Goal: Task Accomplishment & Management: Manage account settings

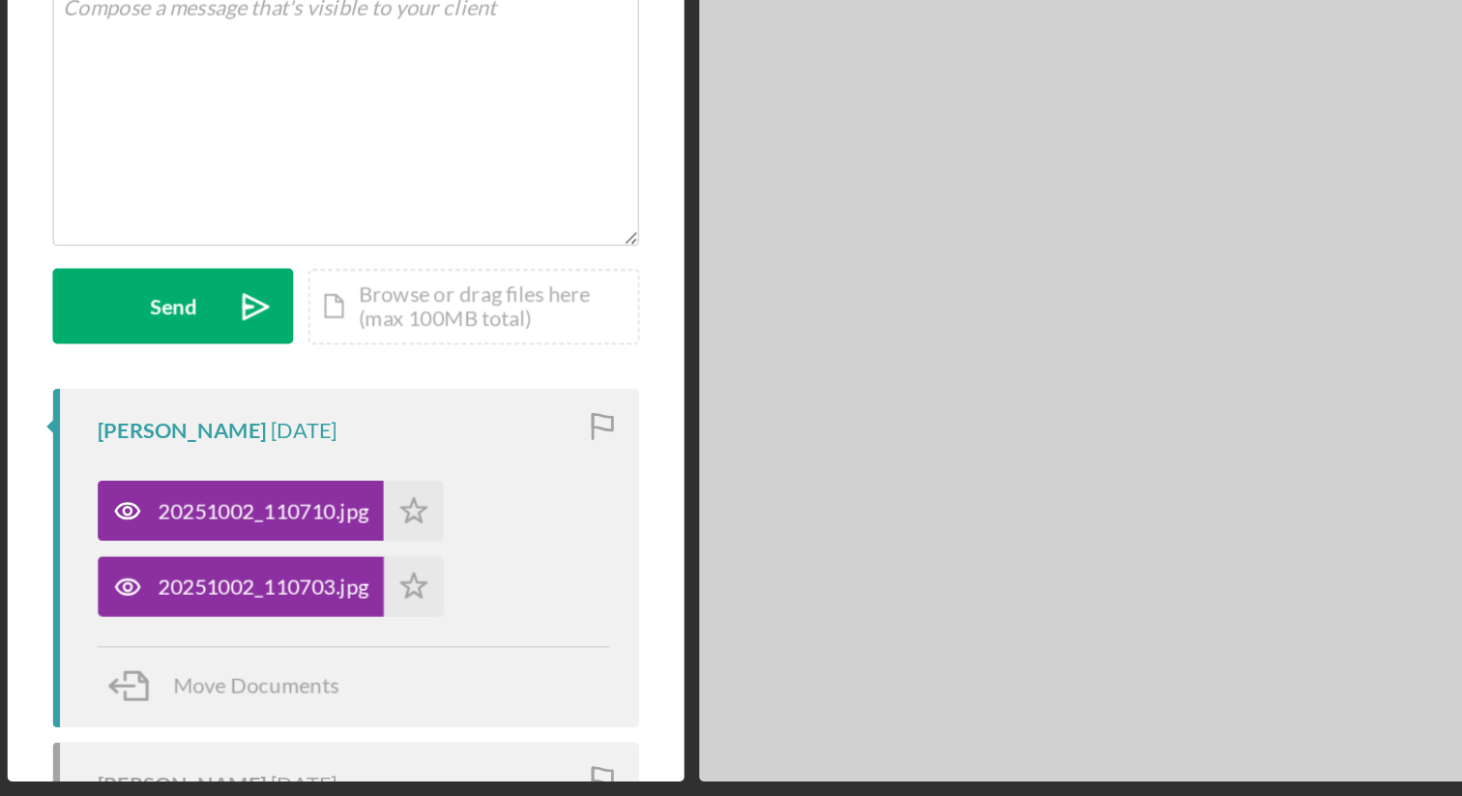
scroll to position [11, 0]
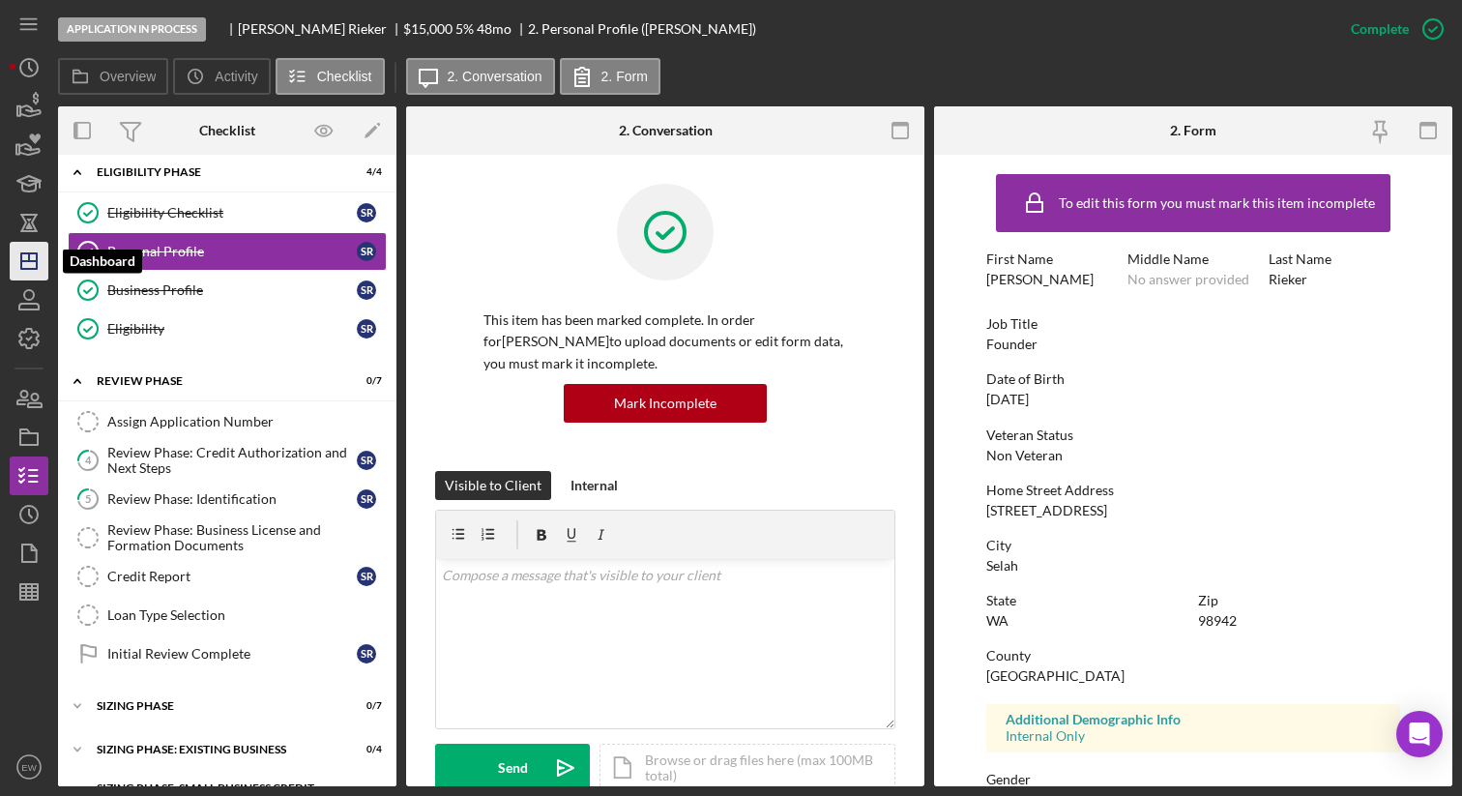
click at [29, 261] on line "button" at bounding box center [29, 257] width 0 height 8
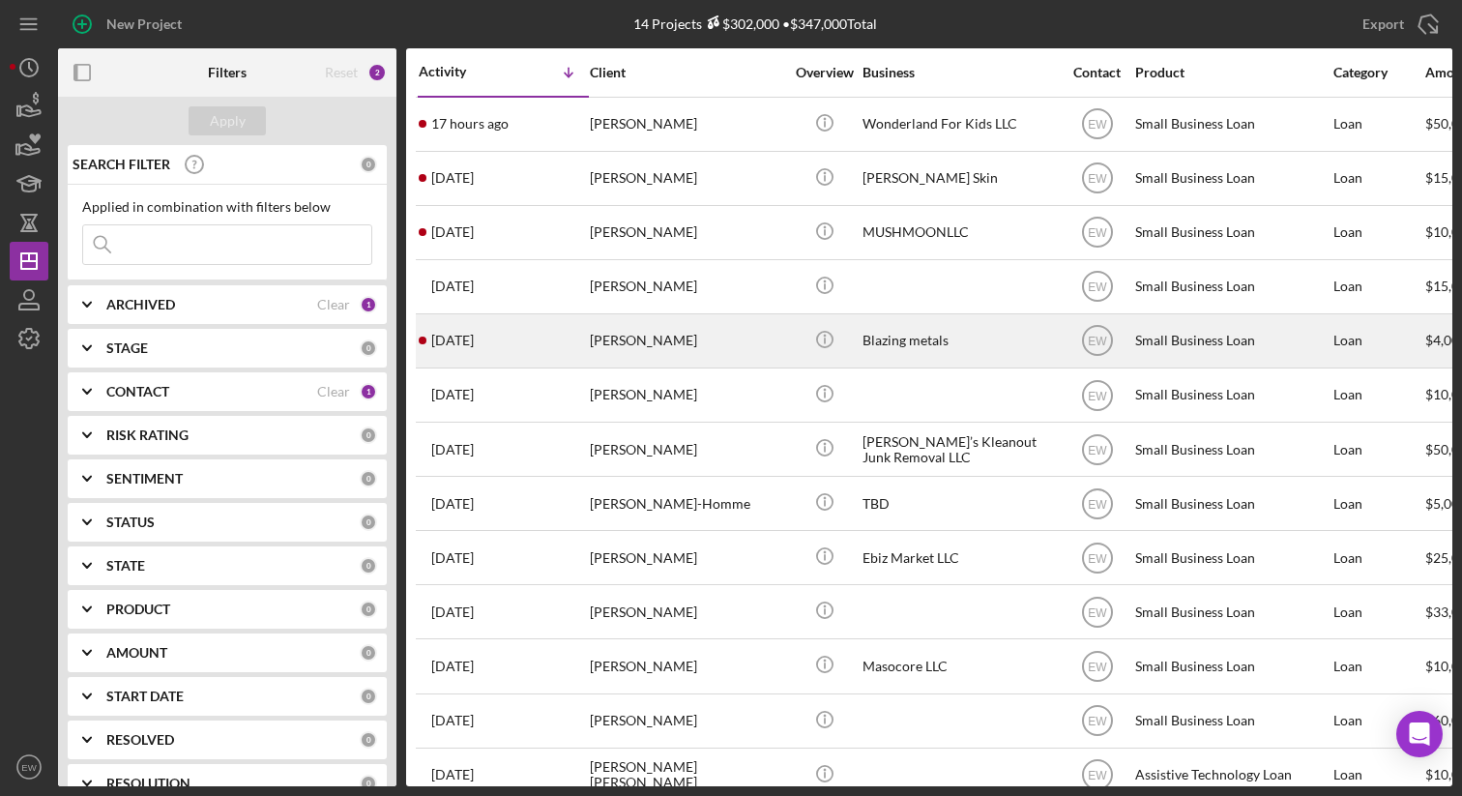
click at [636, 343] on div "[PERSON_NAME]" at bounding box center [686, 340] width 193 height 51
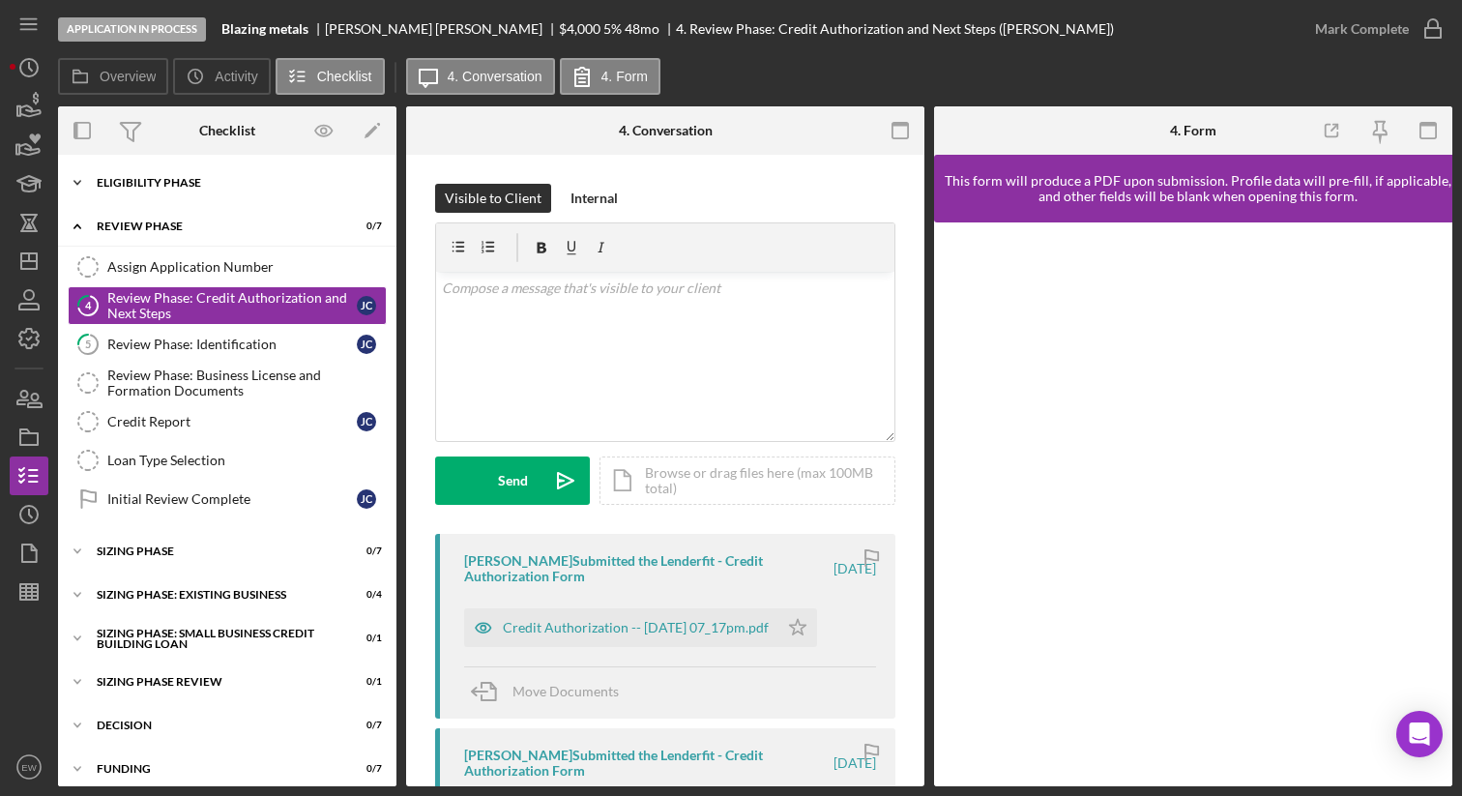
click at [231, 182] on div "Eligibility Phase" at bounding box center [235, 183] width 276 height 12
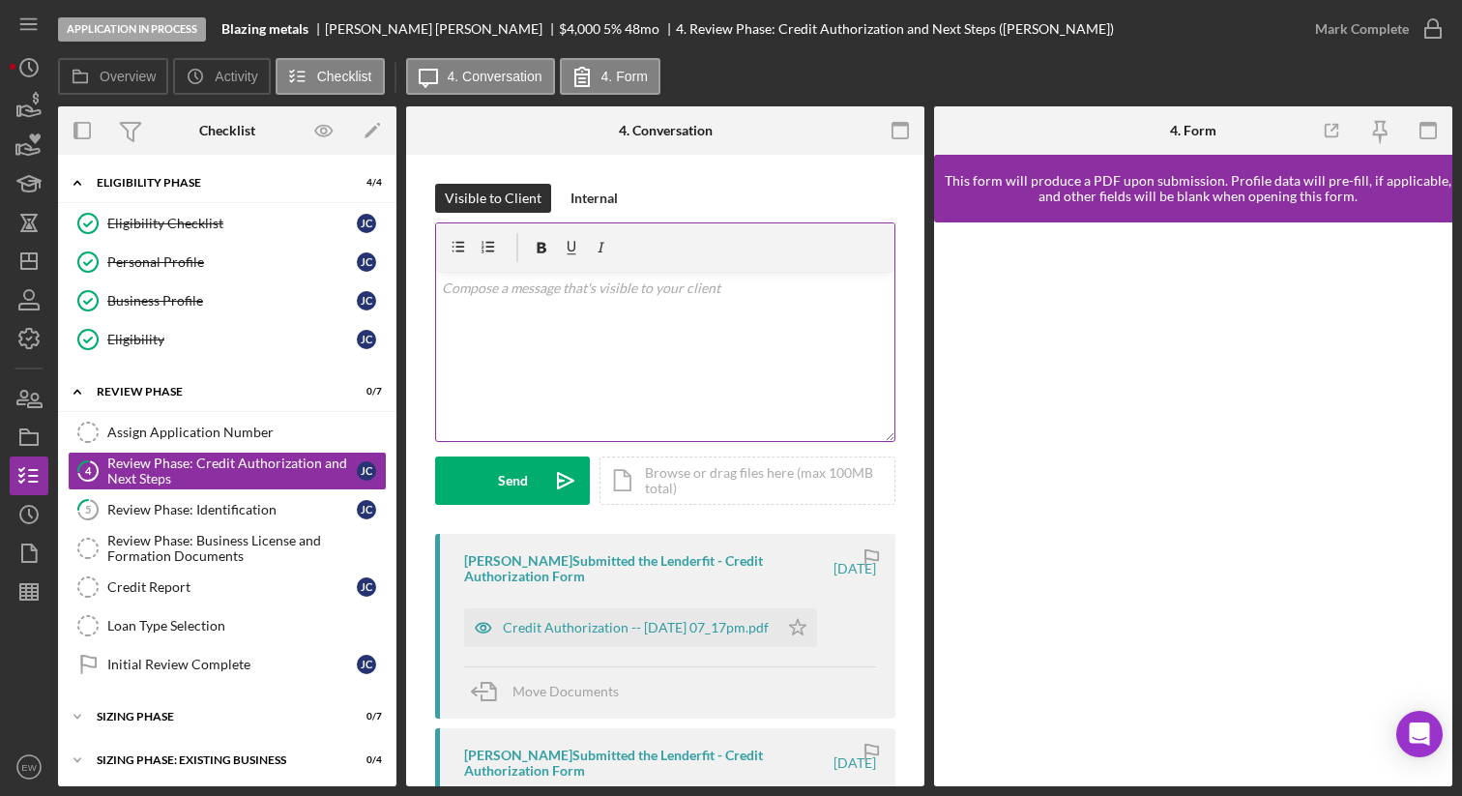
click at [558, 297] on p at bounding box center [666, 288] width 448 height 21
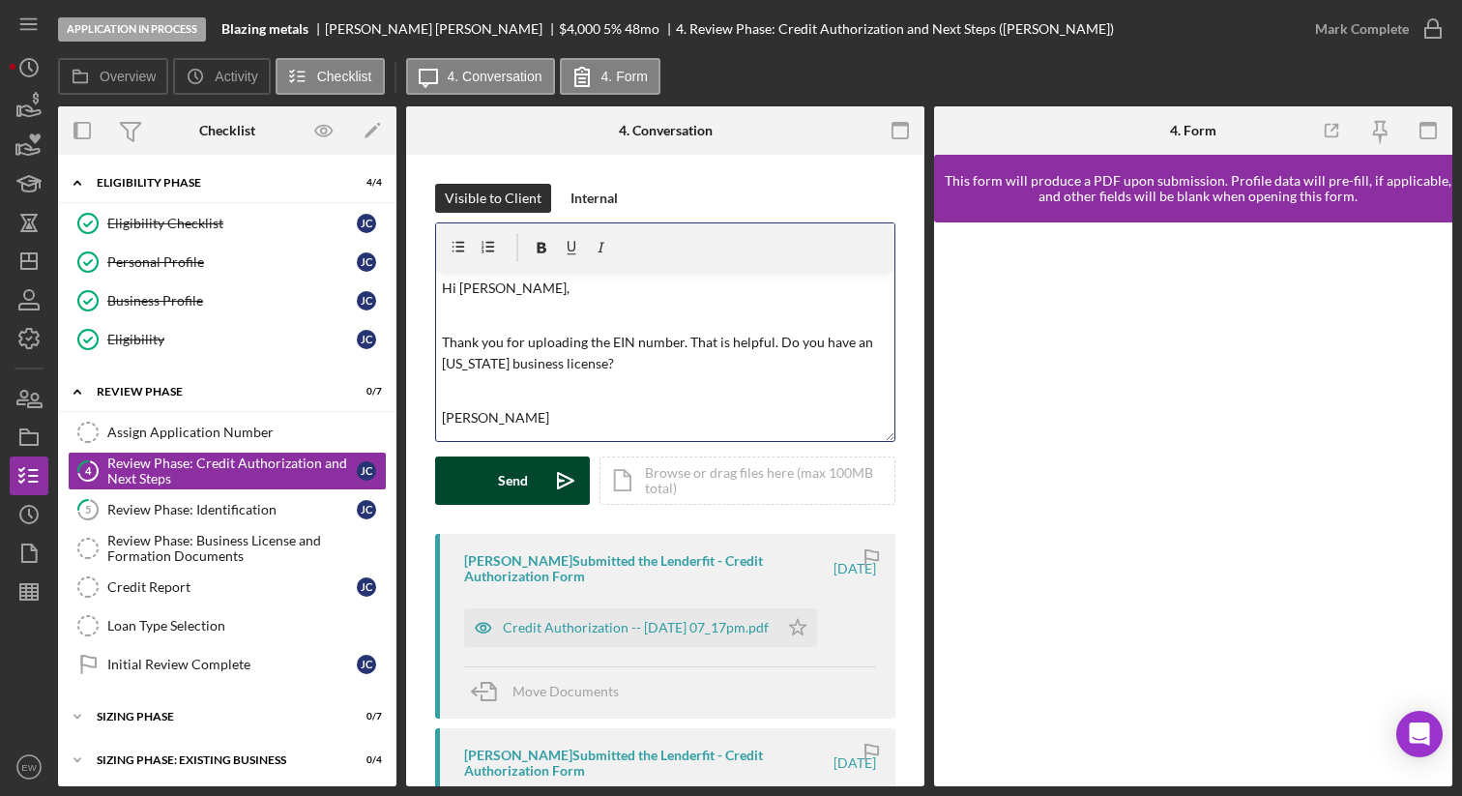
click at [470, 486] on button "Send Icon/icon-invite-send" at bounding box center [512, 481] width 155 height 48
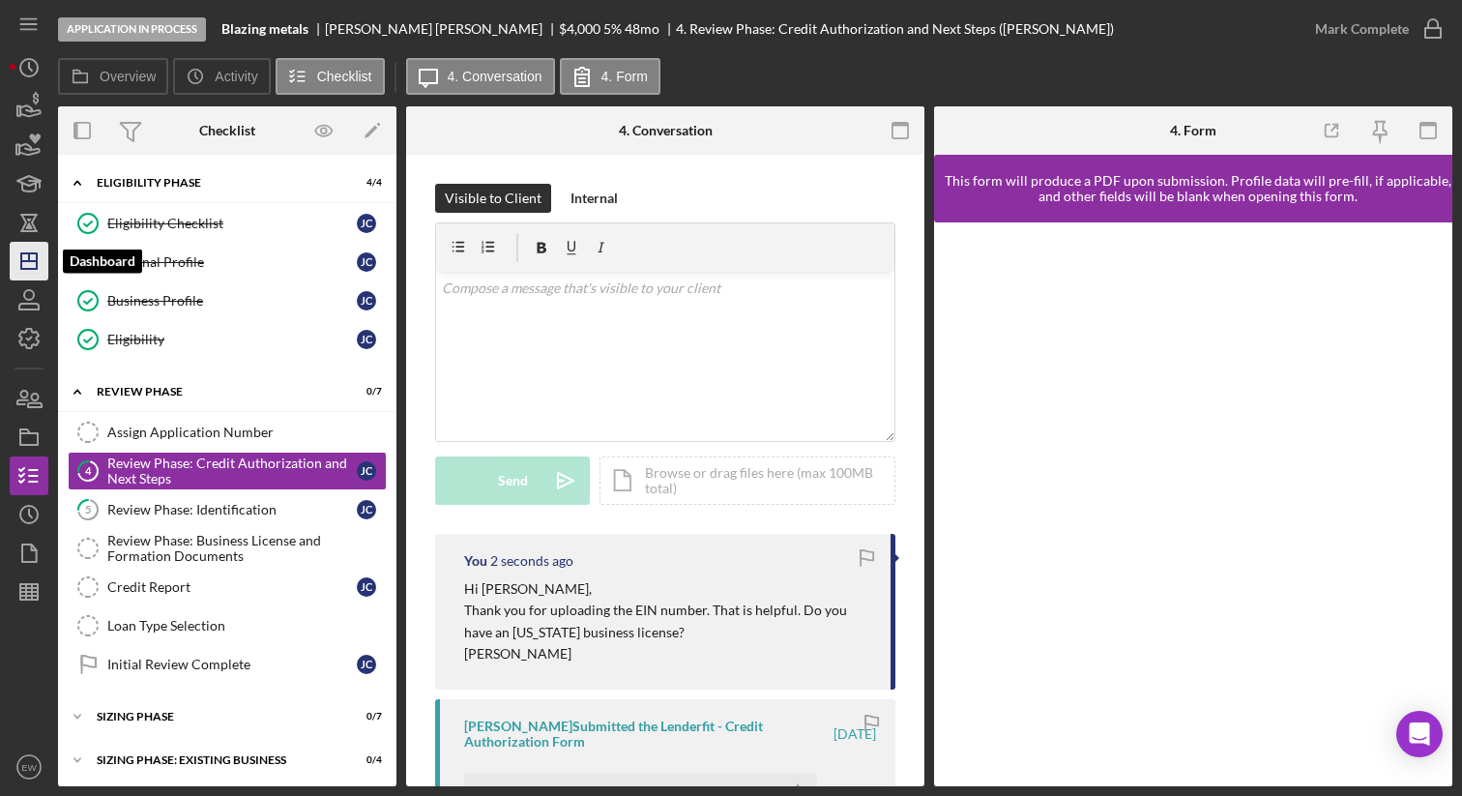
click at [25, 254] on icon "Icon/Dashboard" at bounding box center [29, 261] width 48 height 48
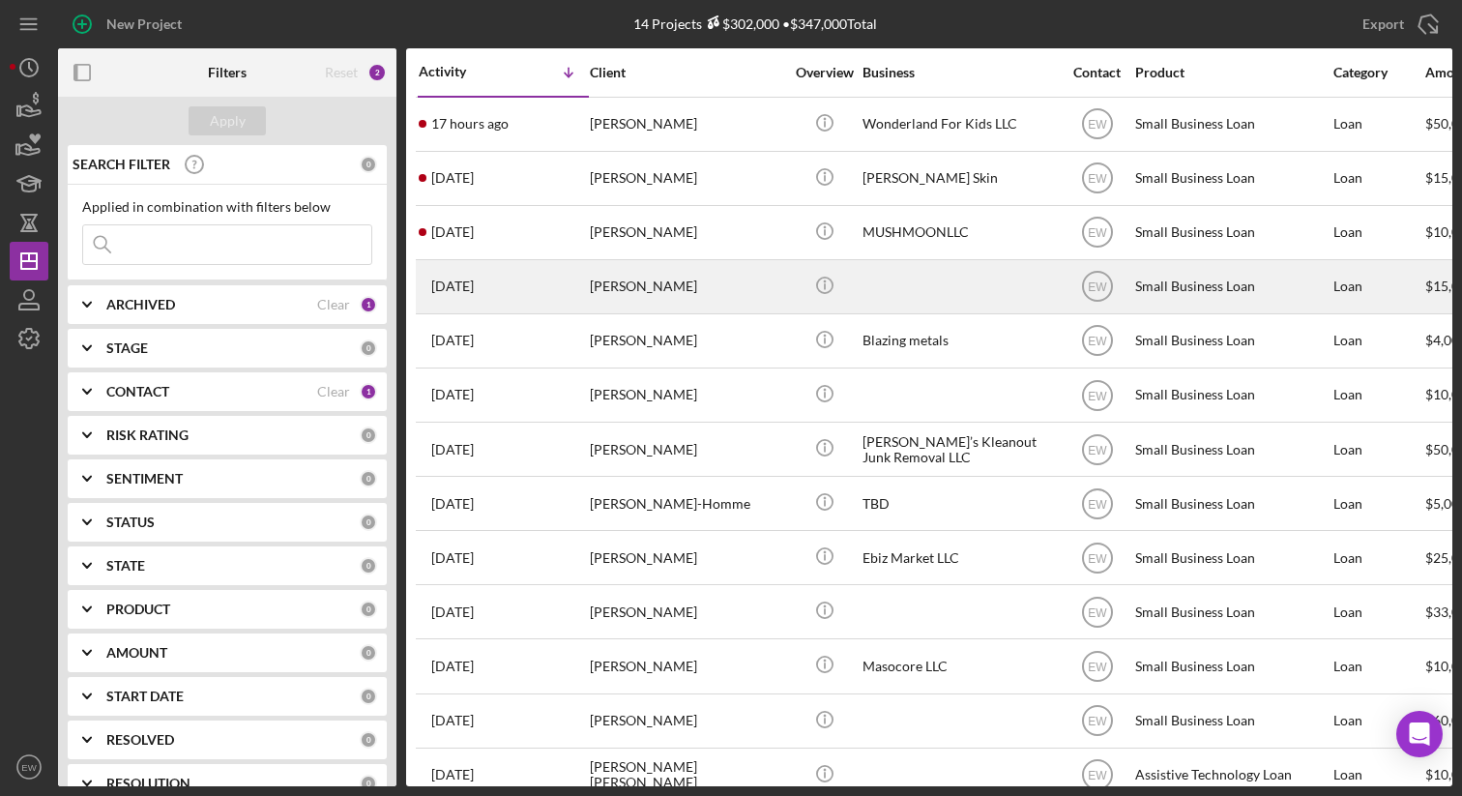
click at [599, 282] on div "[PERSON_NAME]" at bounding box center [686, 286] width 193 height 51
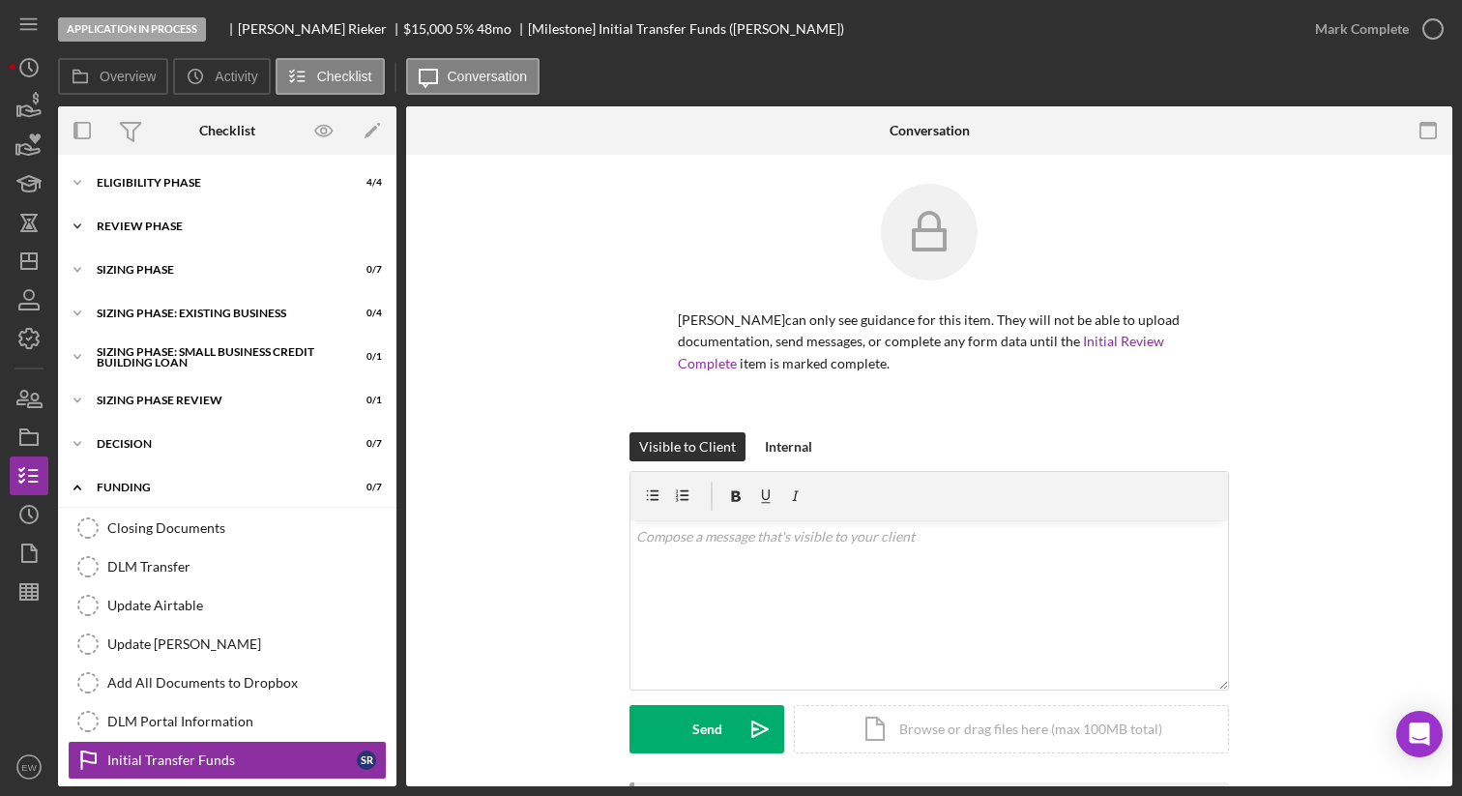
click at [229, 224] on div "REVIEW PHASE" at bounding box center [235, 227] width 276 height 12
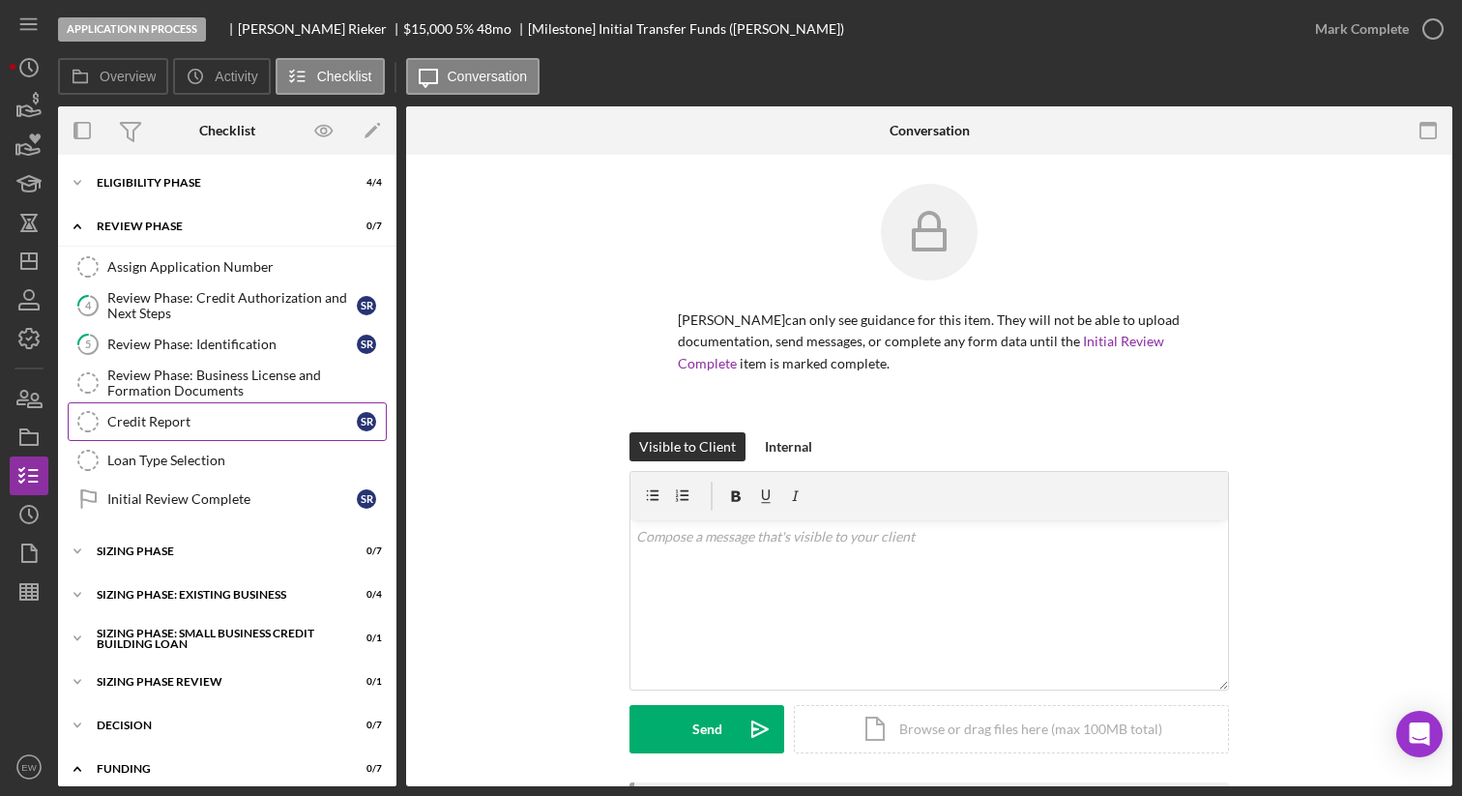
click at [198, 412] on link "Credit Report Credit Report S R" at bounding box center [227, 421] width 319 height 39
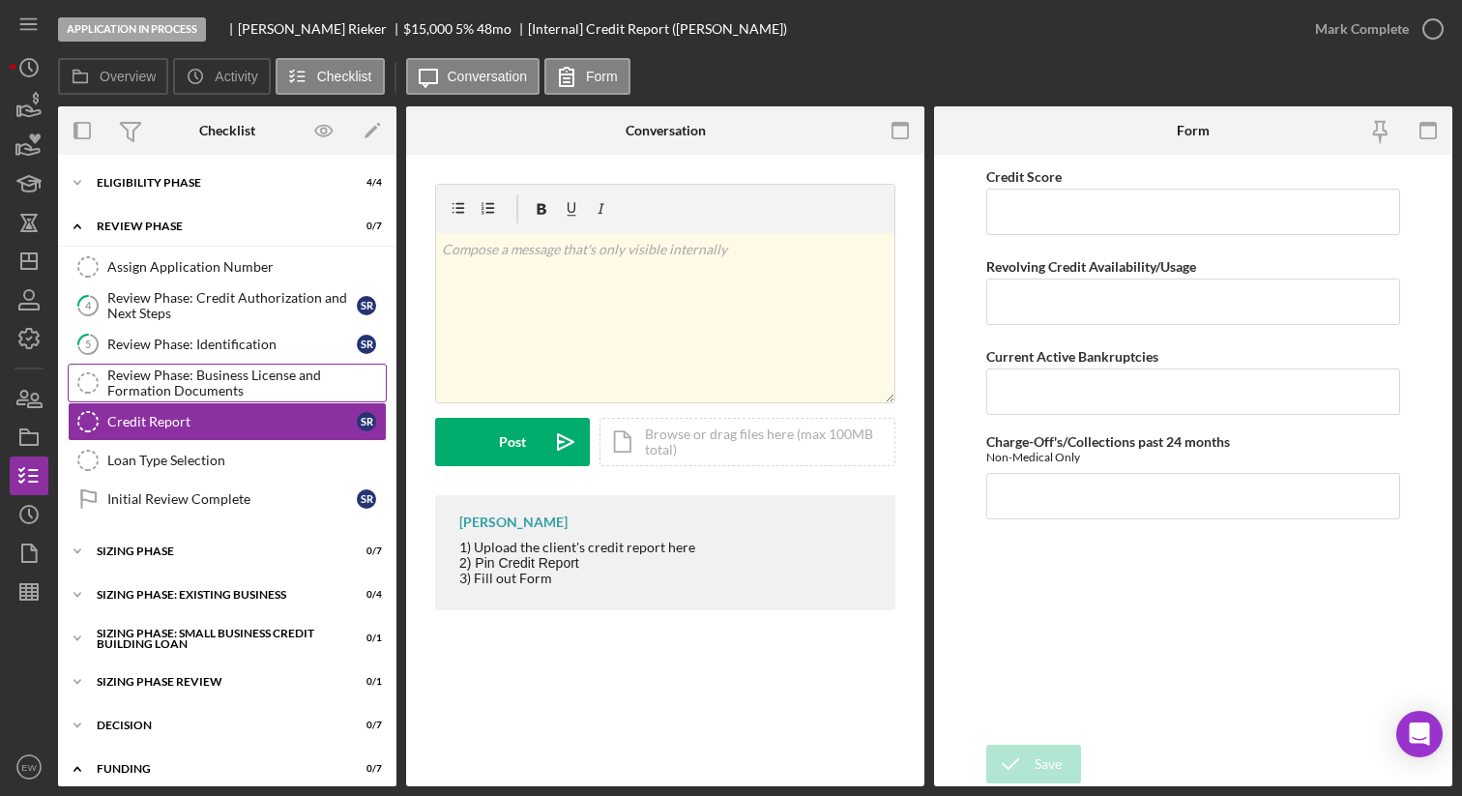
click at [186, 379] on div "Review Phase: Business License and Formation Documents" at bounding box center [246, 383] width 279 height 31
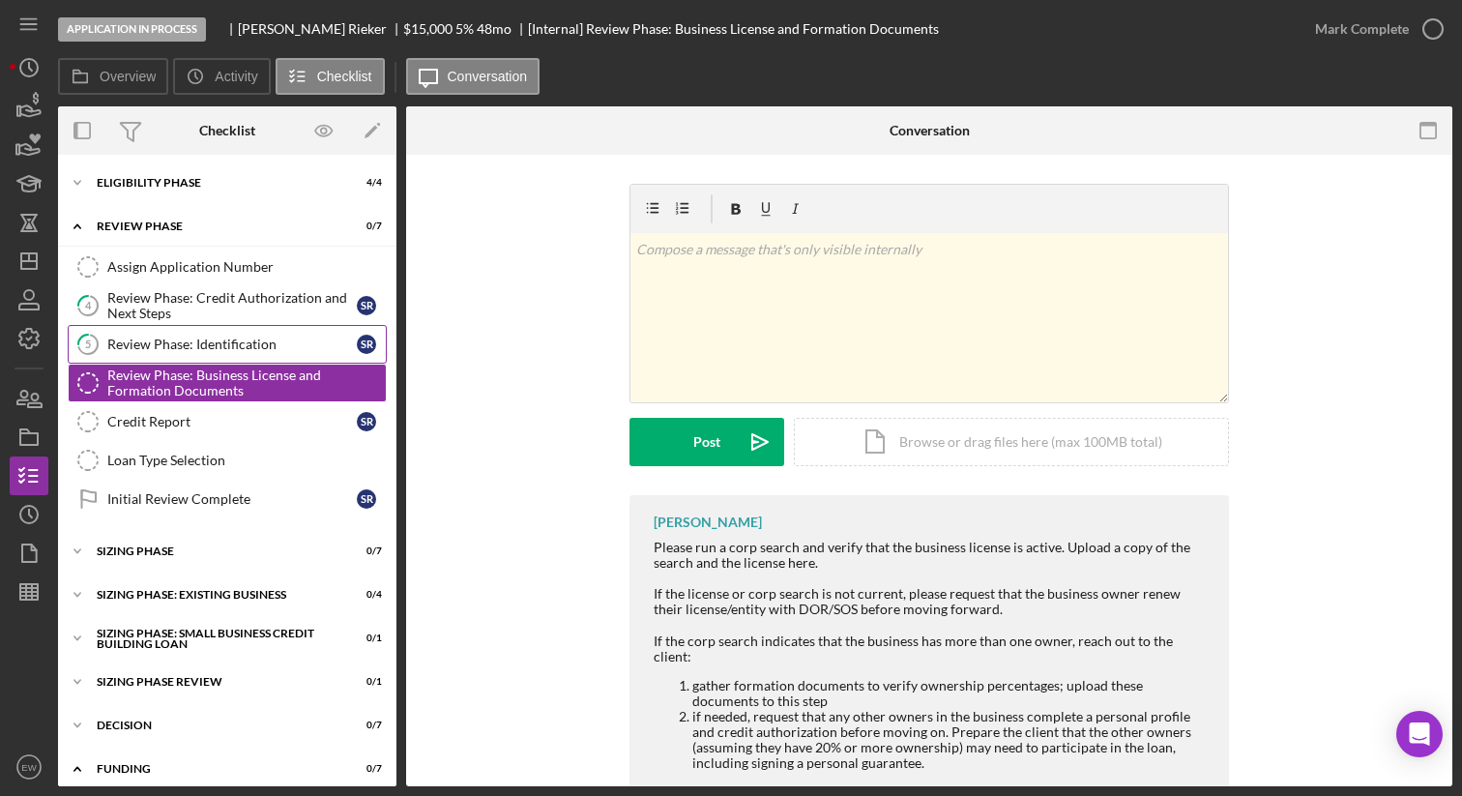
click at [189, 347] on div "Review Phase: Identification" at bounding box center [232, 344] width 250 height 15
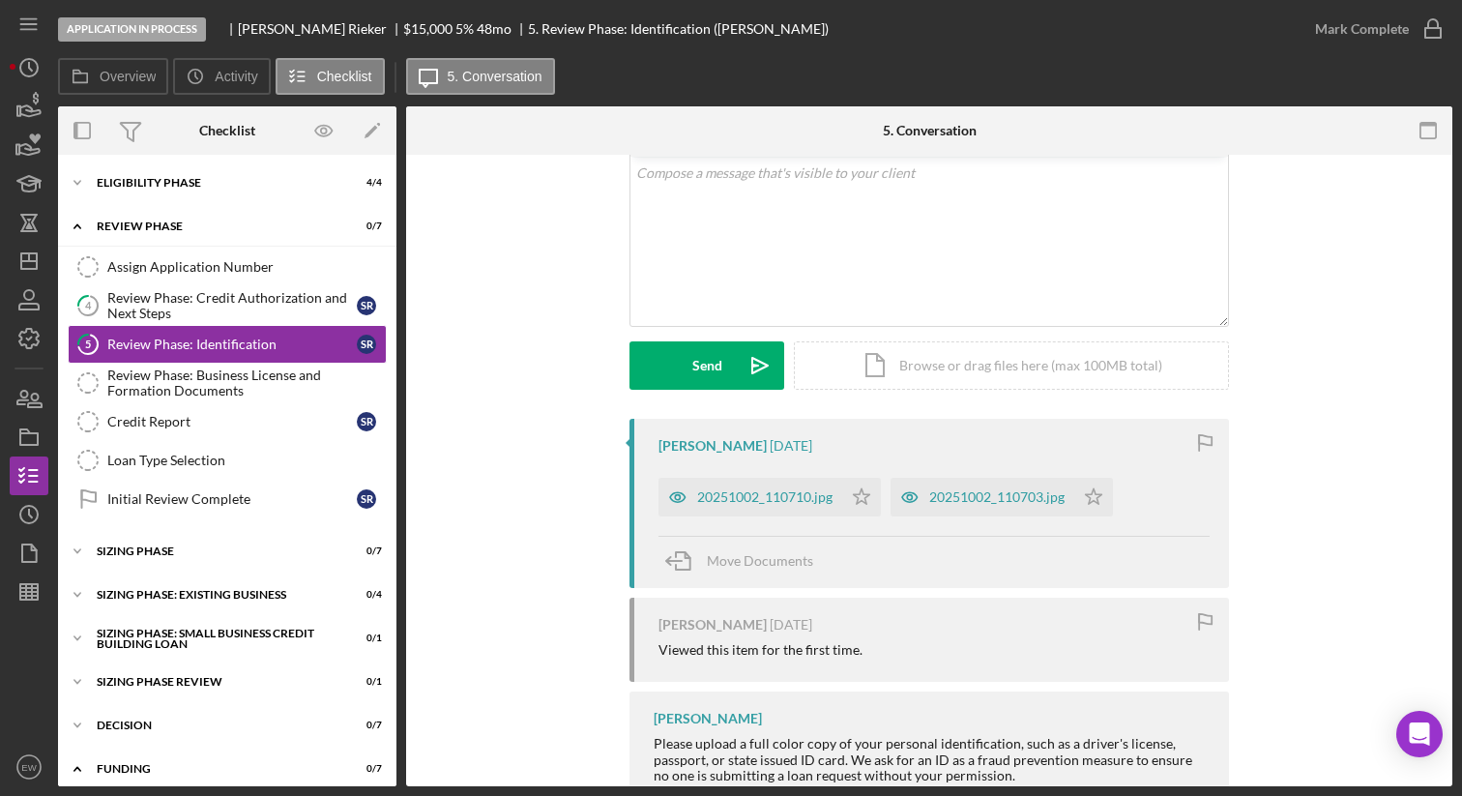
scroll to position [117, 0]
click at [250, 291] on div "Review Phase: Credit Authorization and Next Steps" at bounding box center [232, 305] width 250 height 31
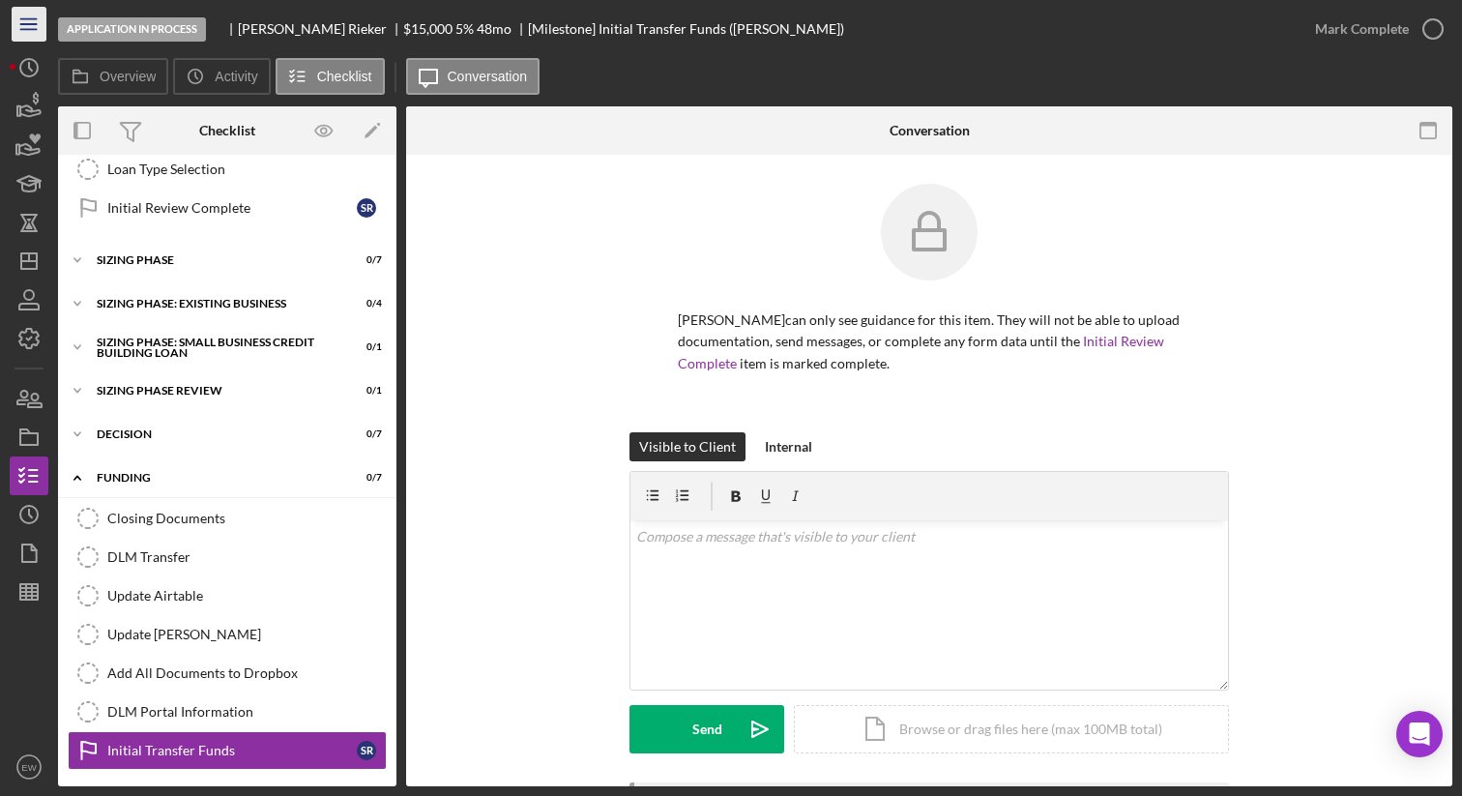
scroll to position [294, 0]
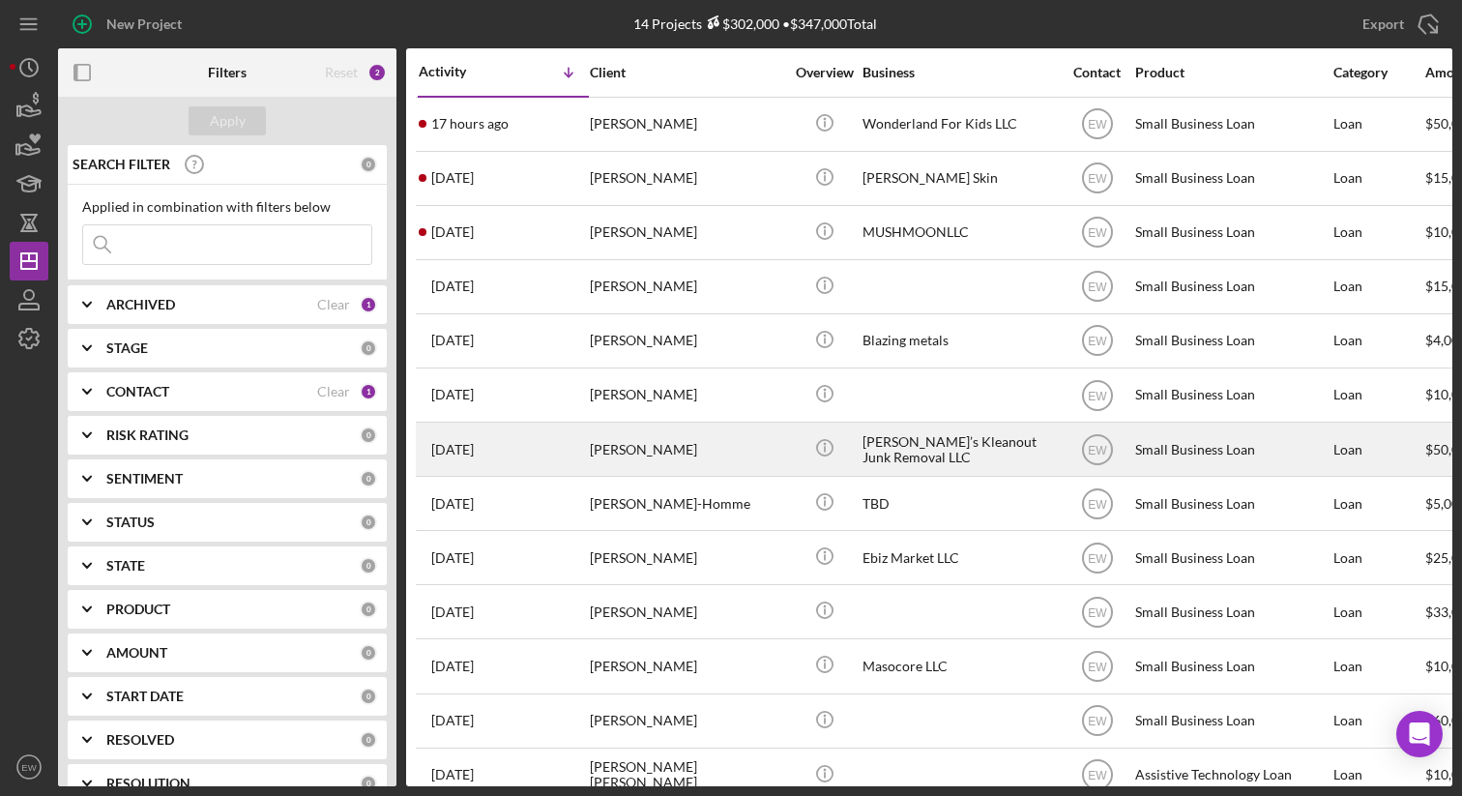
click at [620, 454] on div "[PERSON_NAME]" at bounding box center [686, 449] width 193 height 51
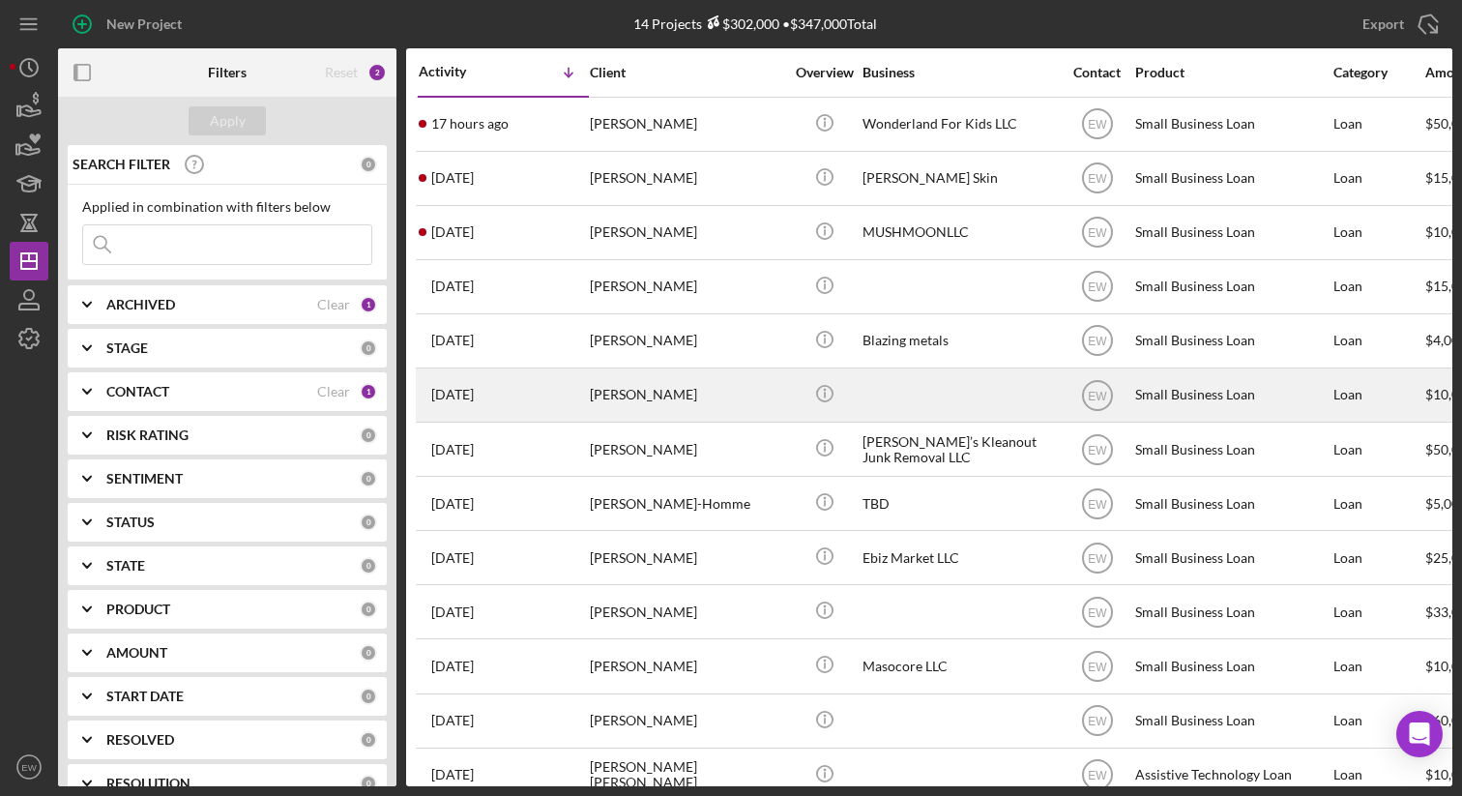
click at [544, 378] on div "[DATE] [PERSON_NAME]" at bounding box center [503, 394] width 169 height 51
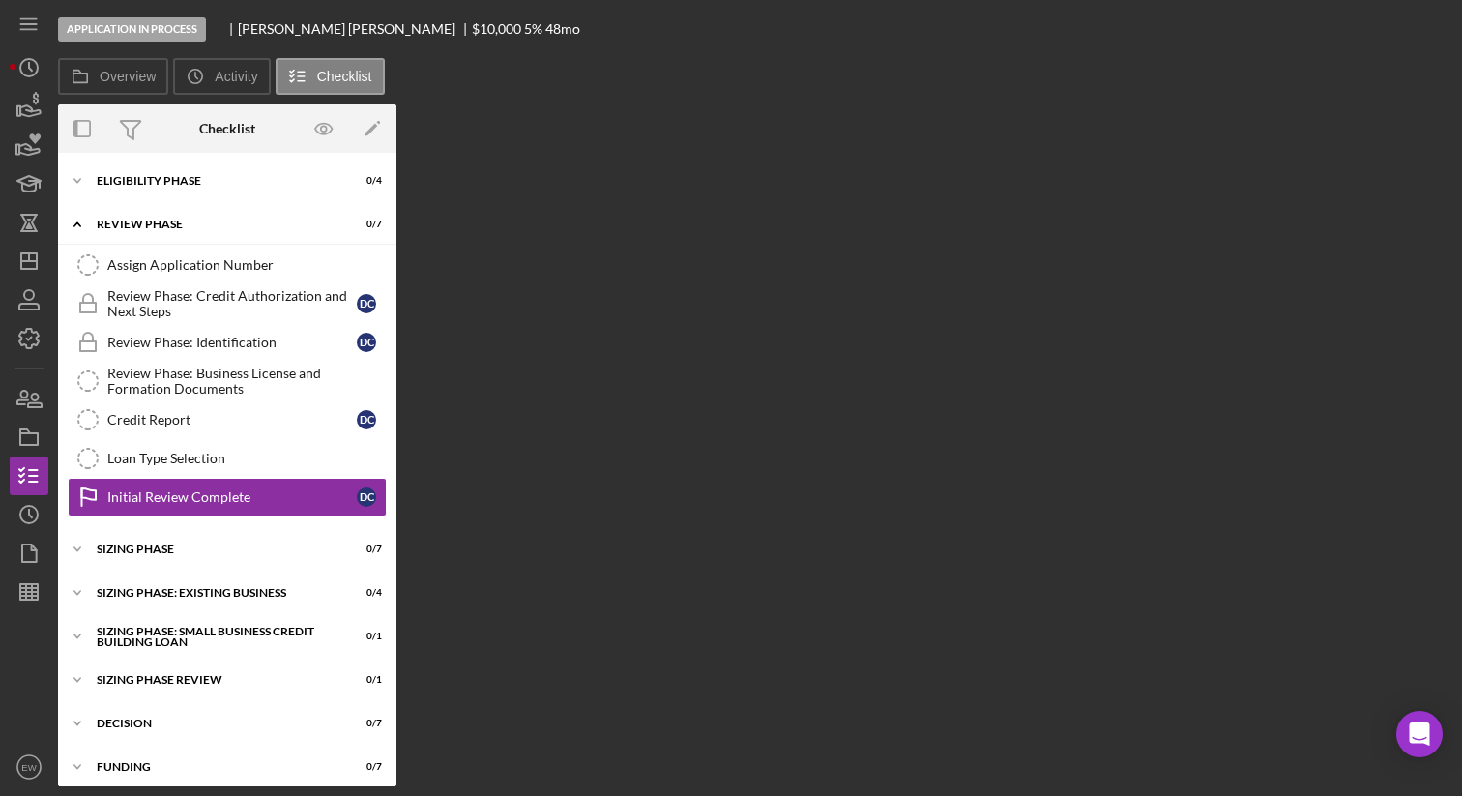
scroll to position [11, 0]
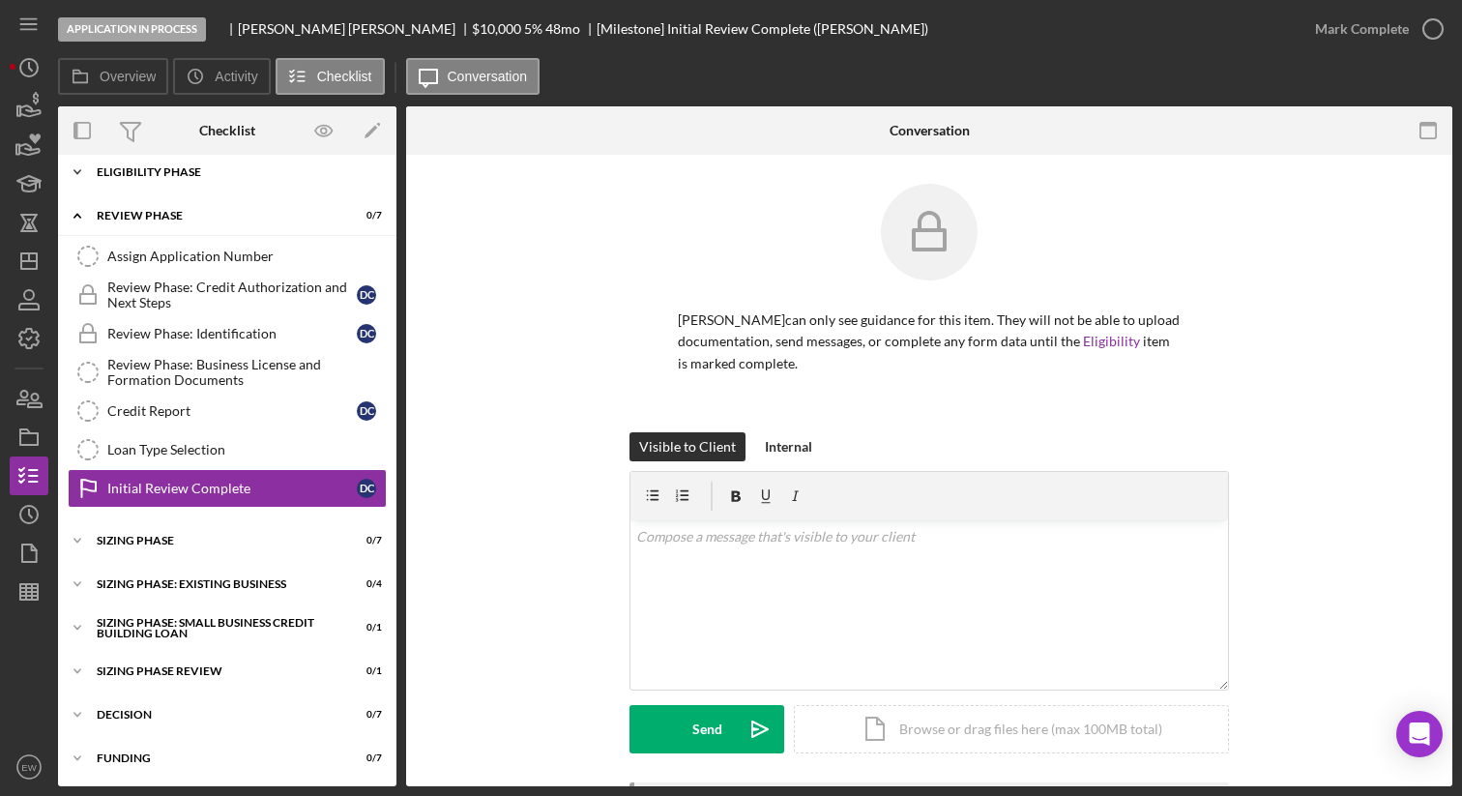
click at [79, 176] on icon "Icon/Expander" at bounding box center [77, 172] width 39 height 39
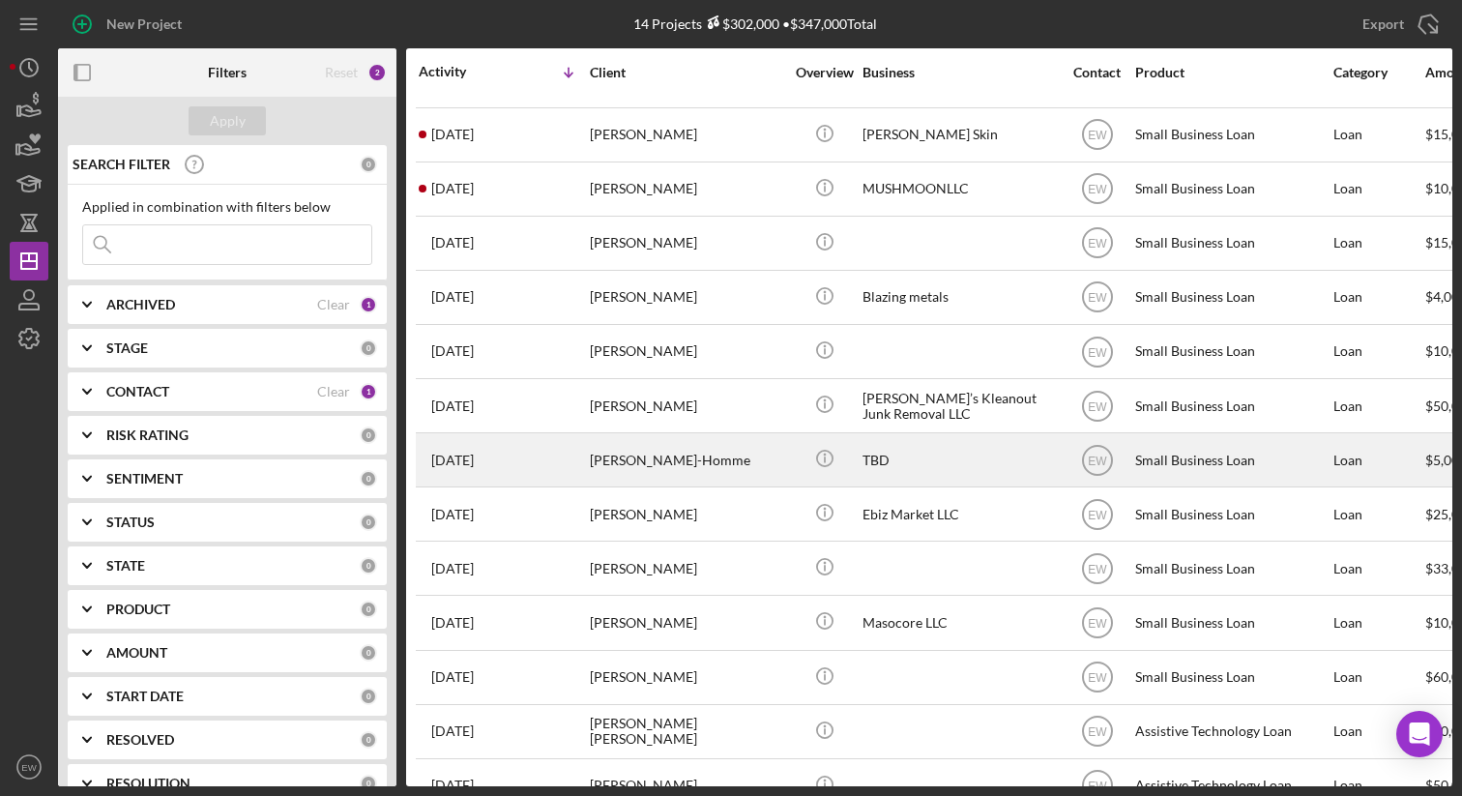
scroll to position [74, 0]
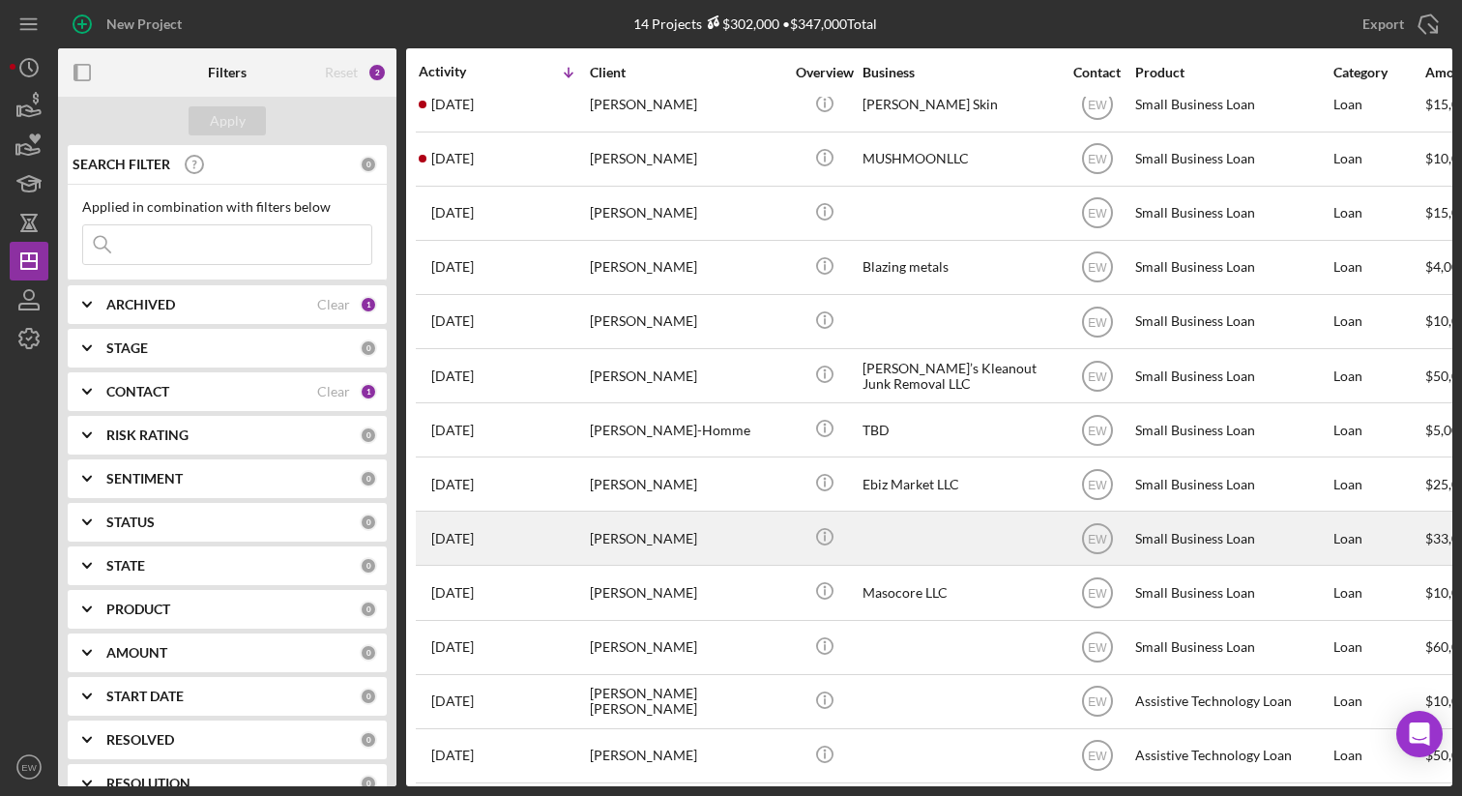
click at [516, 539] on div "[DATE] [PERSON_NAME]" at bounding box center [503, 538] width 169 height 51
